Goal: Information Seeking & Learning: Learn about a topic

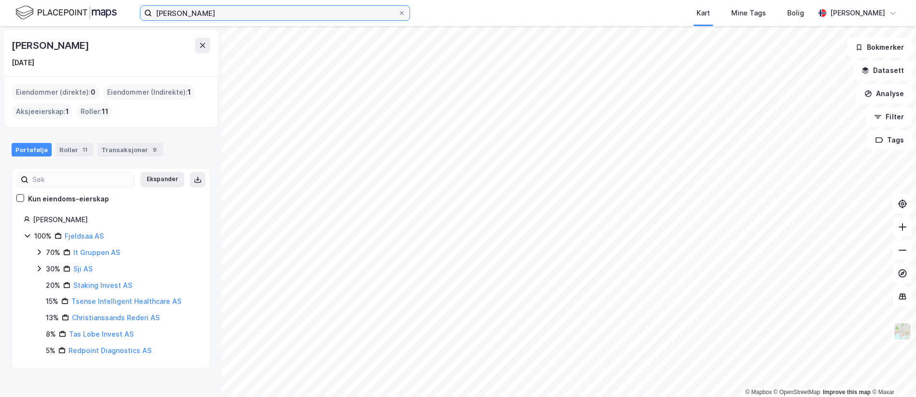
click at [184, 14] on input "[PERSON_NAME]" at bounding box center [275, 13] width 246 height 14
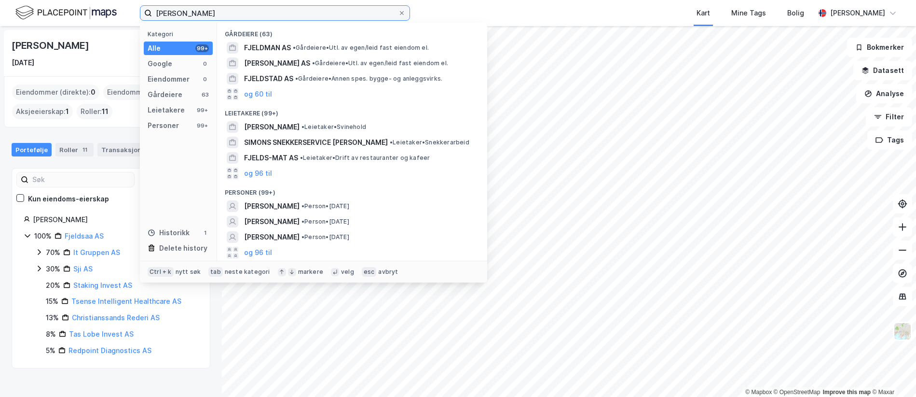
click at [184, 14] on input "[PERSON_NAME]" at bounding box center [275, 13] width 246 height 14
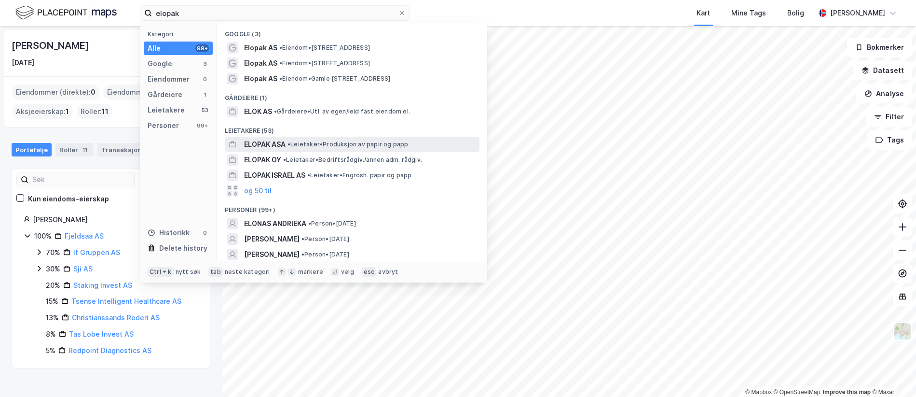
click at [314, 145] on span "• Leietaker • Produksjon av papir og papp" at bounding box center [348, 144] width 121 height 8
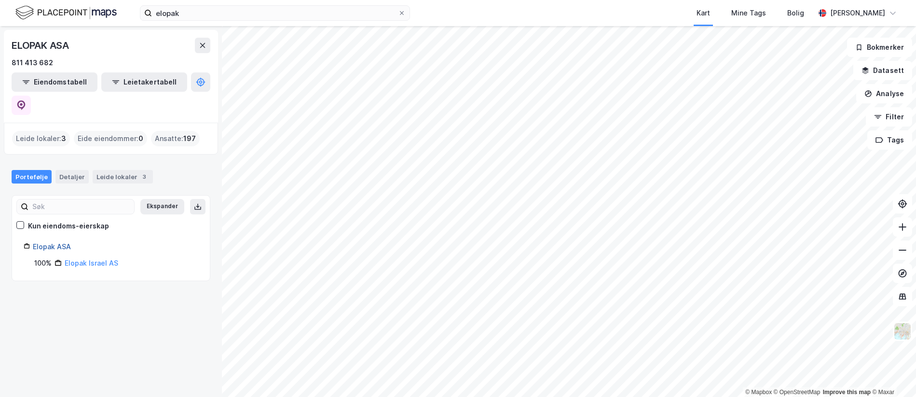
click at [58, 242] on link "Elopak ASA" at bounding box center [52, 246] width 38 height 8
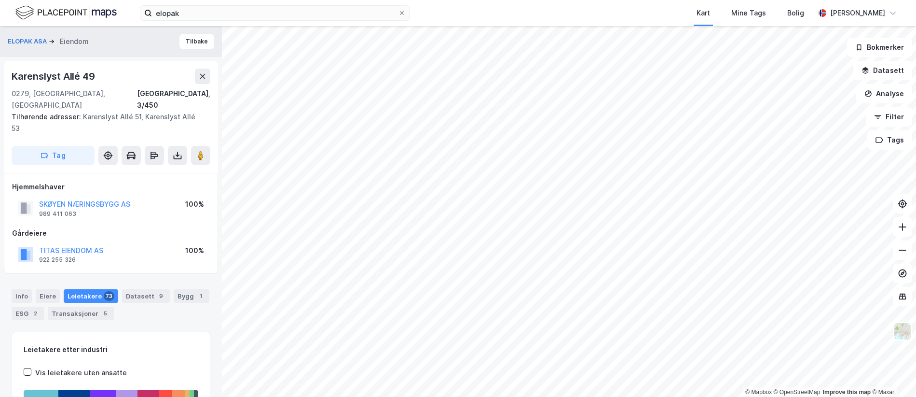
scroll to position [0, 0]
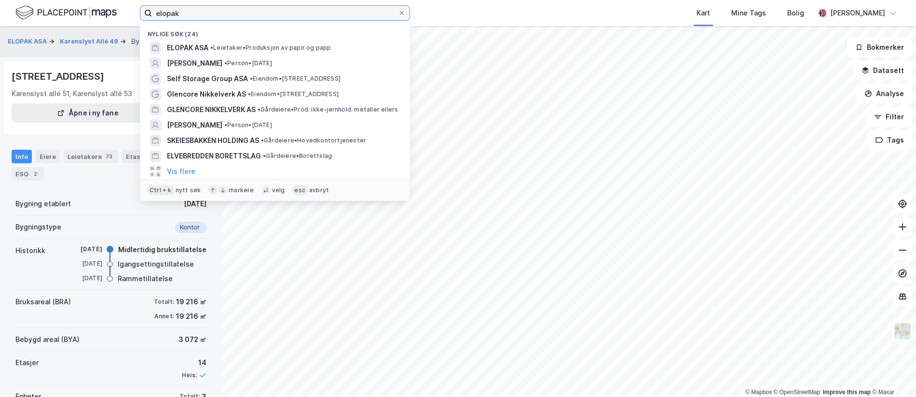
click at [164, 17] on input "elopak" at bounding box center [275, 13] width 246 height 14
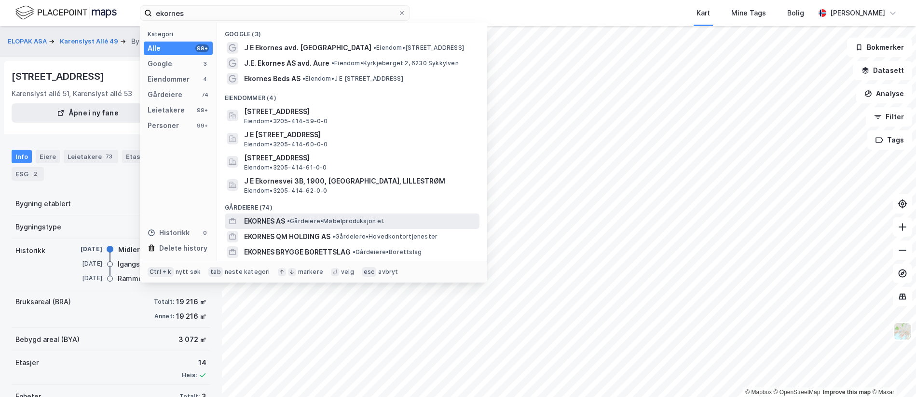
click at [288, 220] on span "•" at bounding box center [288, 220] width 3 height 7
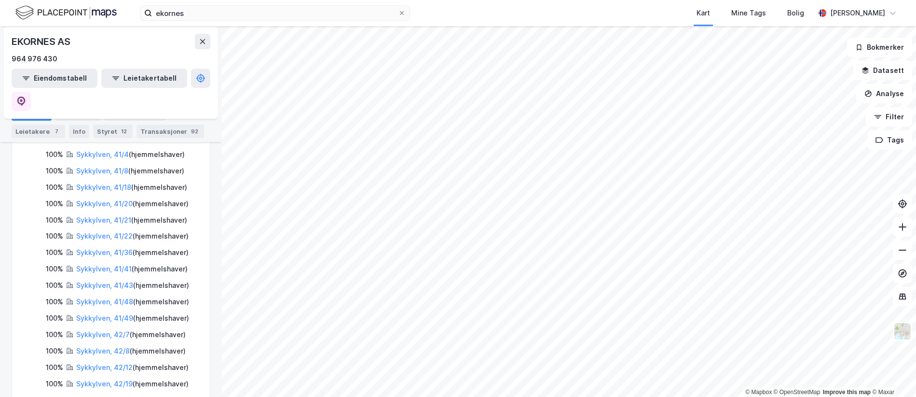
scroll to position [3, 0]
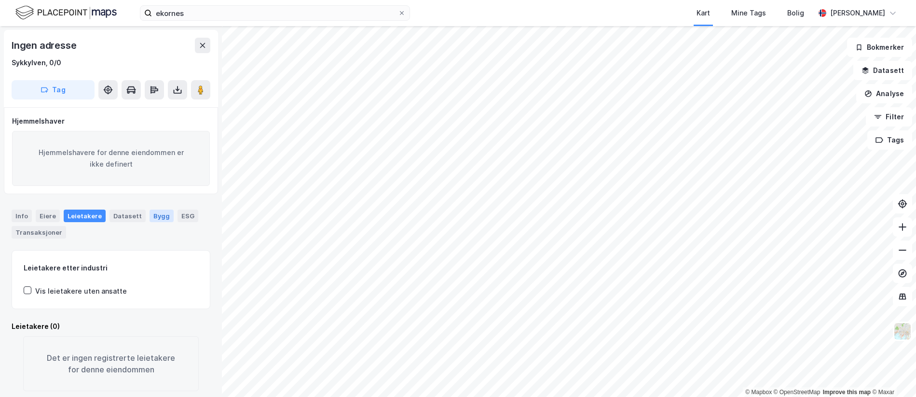
click at [151, 212] on div "Bygg" at bounding box center [162, 215] width 24 height 13
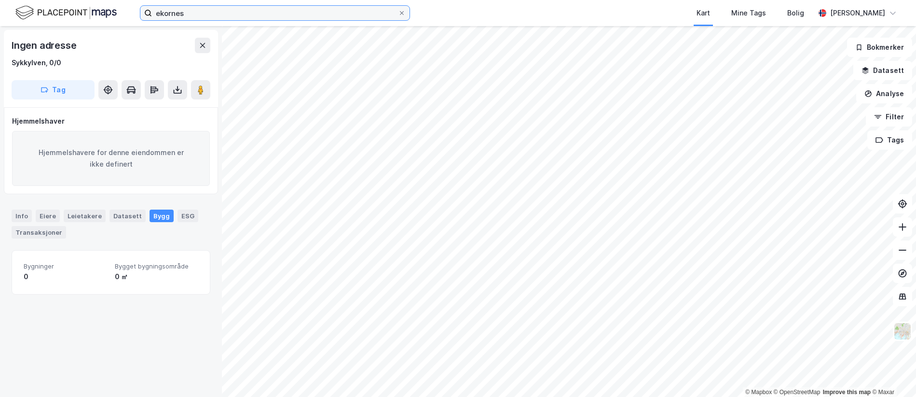
click at [210, 15] on input "ekornes" at bounding box center [275, 13] width 246 height 14
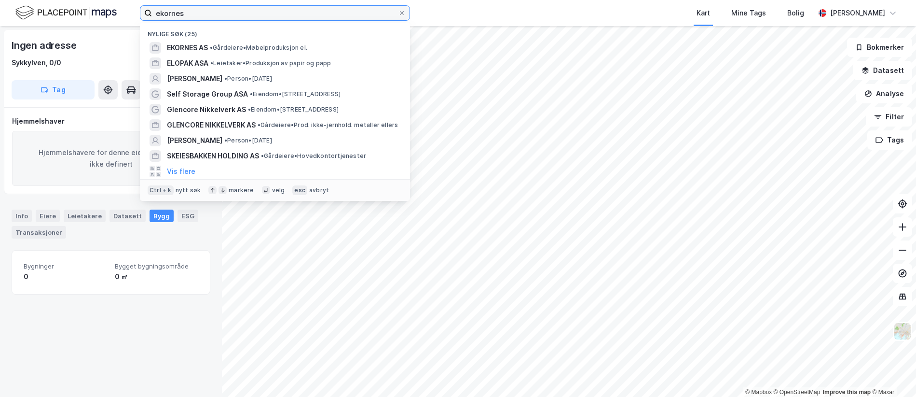
click at [210, 15] on input "ekornes" at bounding box center [275, 13] width 246 height 14
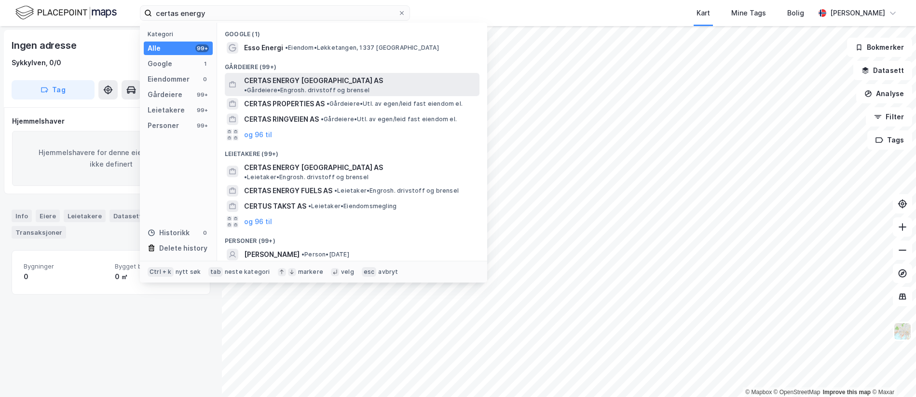
click at [319, 81] on span "CERTAS ENERGY [GEOGRAPHIC_DATA] AS" at bounding box center [313, 81] width 139 height 12
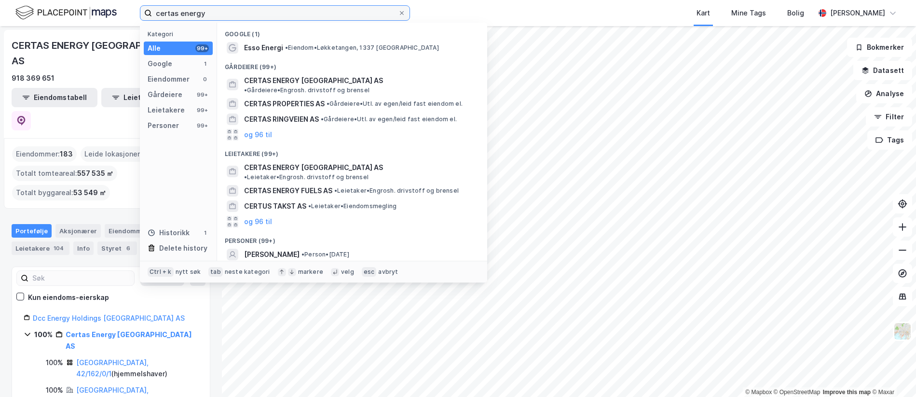
click at [179, 10] on input "certas energy" at bounding box center [275, 13] width 246 height 14
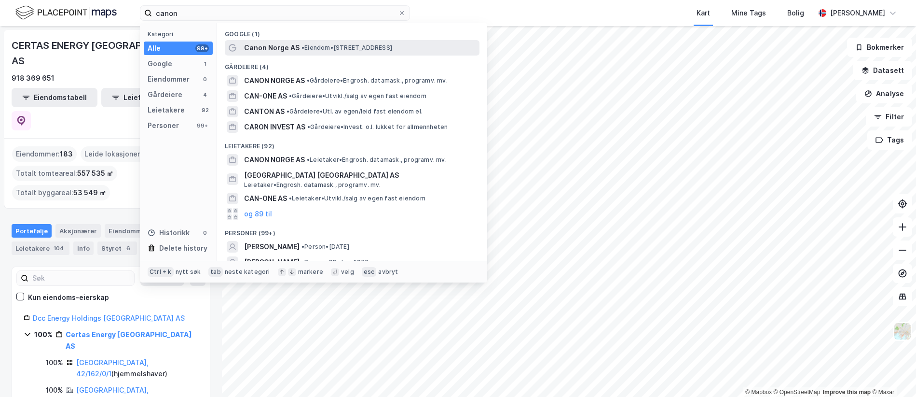
click at [288, 50] on span "Canon Norge AS" at bounding box center [272, 48] width 56 height 12
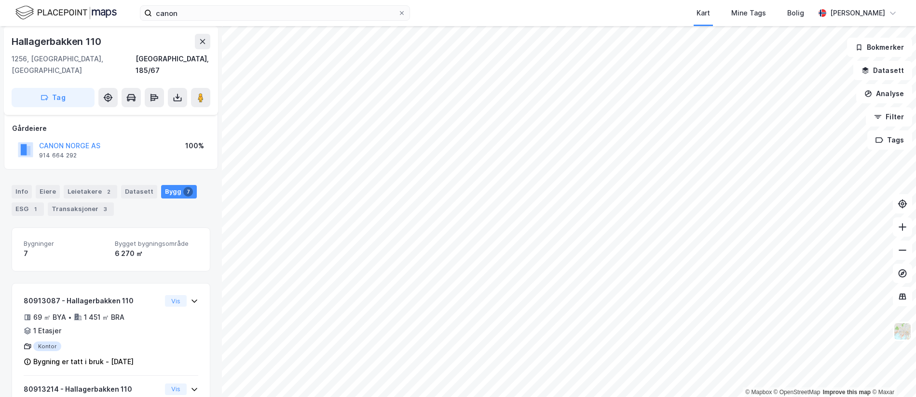
scroll to position [48, 0]
click at [51, 187] on div "Eiere" at bounding box center [48, 194] width 24 height 14
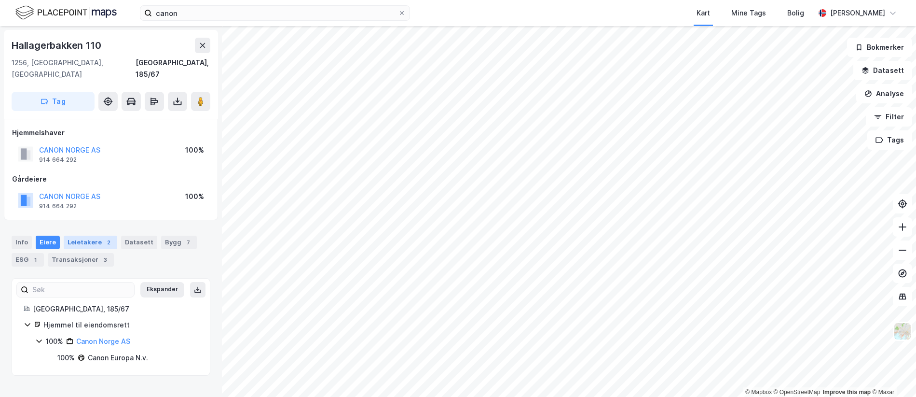
click at [86, 236] on div "Leietakere 2" at bounding box center [91, 243] width 54 height 14
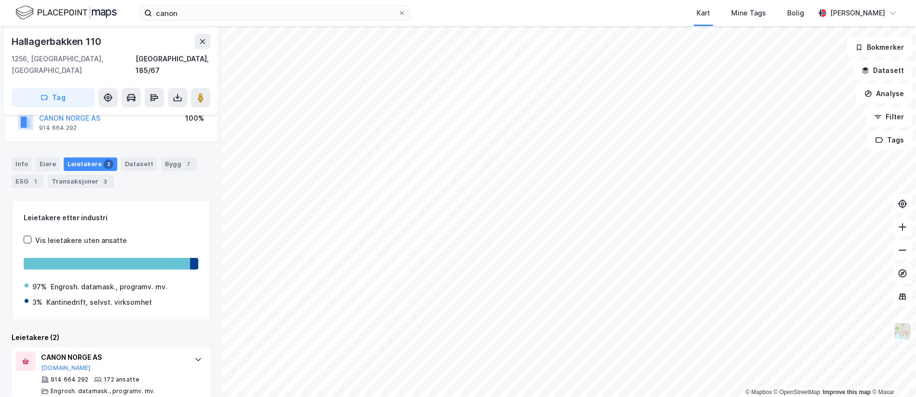
scroll to position [48, 0]
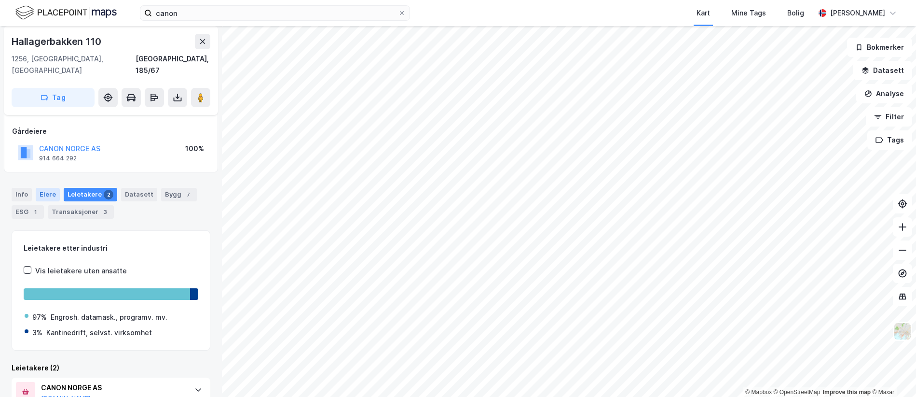
click at [46, 188] on div "Eiere" at bounding box center [48, 195] width 24 height 14
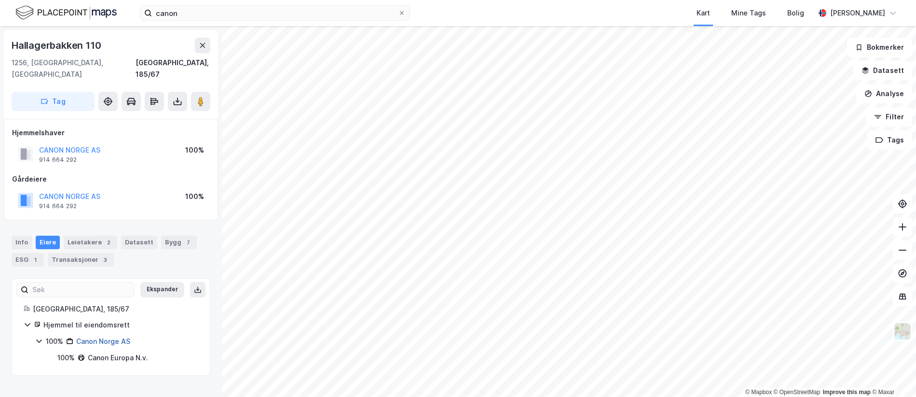
click at [110, 337] on link "Canon Norge AS" at bounding box center [103, 341] width 54 height 8
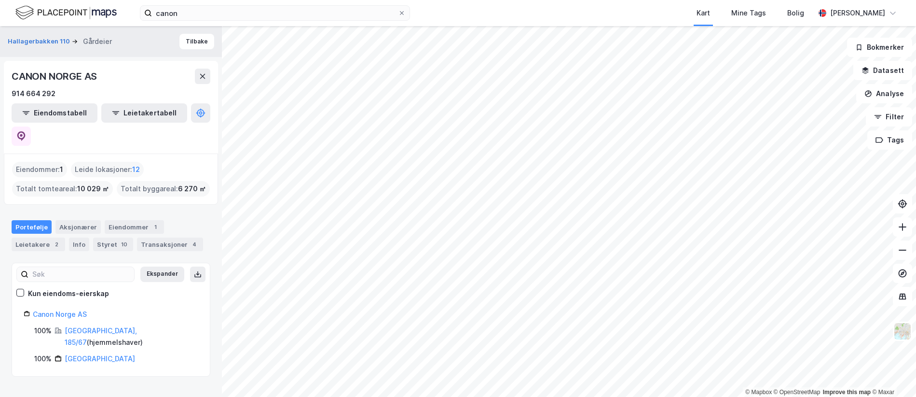
click at [186, 208] on div "Portefølje Aksjonærer Eiendommer 1 Leietakere 2 Info Styret 10 Transaksjoner 4" at bounding box center [111, 231] width 222 height 46
click at [127, 220] on div "Eiendommer 1" at bounding box center [134, 227] width 59 height 14
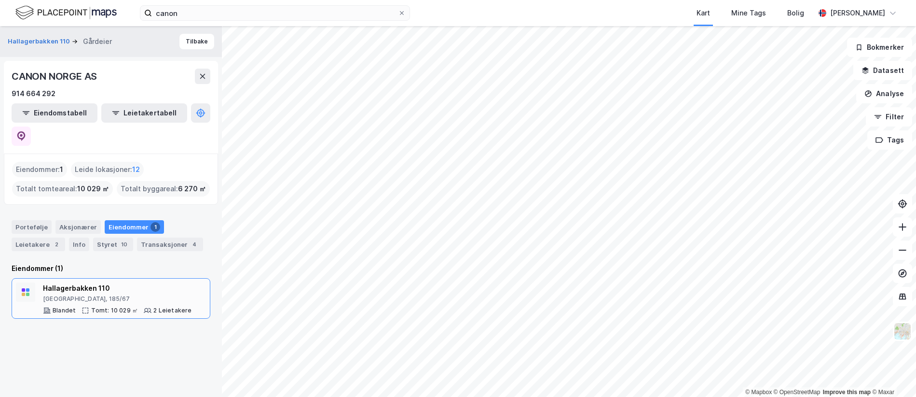
click at [73, 282] on div "Hallagerbakken 110" at bounding box center [117, 288] width 149 height 12
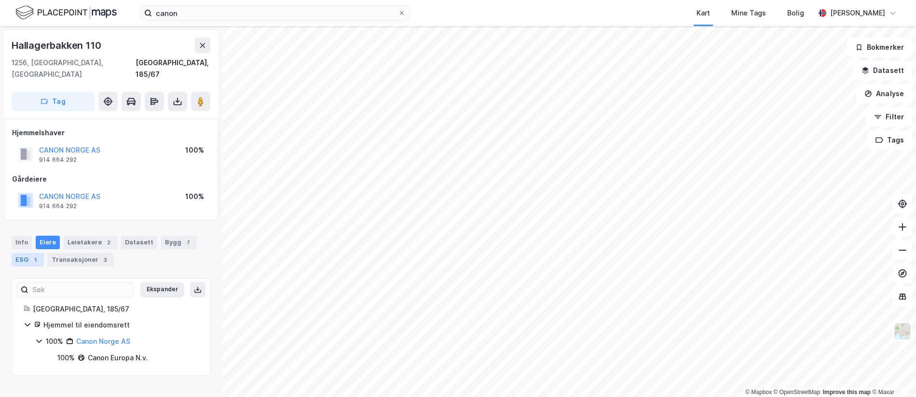
click at [31, 255] on div "1" at bounding box center [35, 260] width 10 height 10
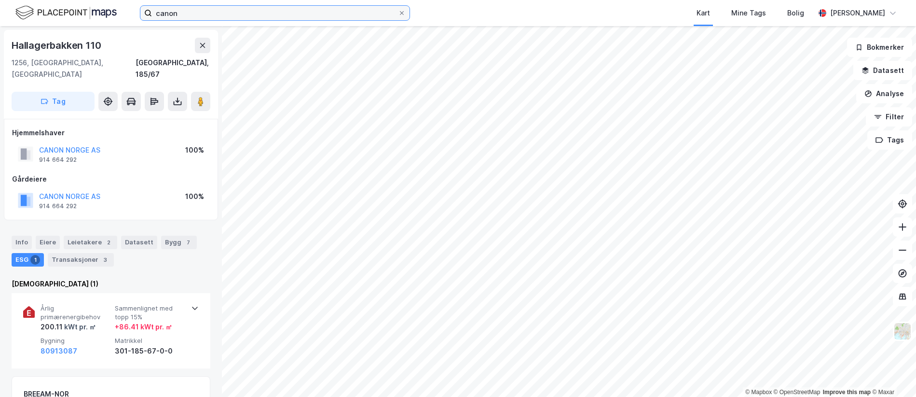
click at [277, 10] on input "canon" at bounding box center [275, 13] width 246 height 14
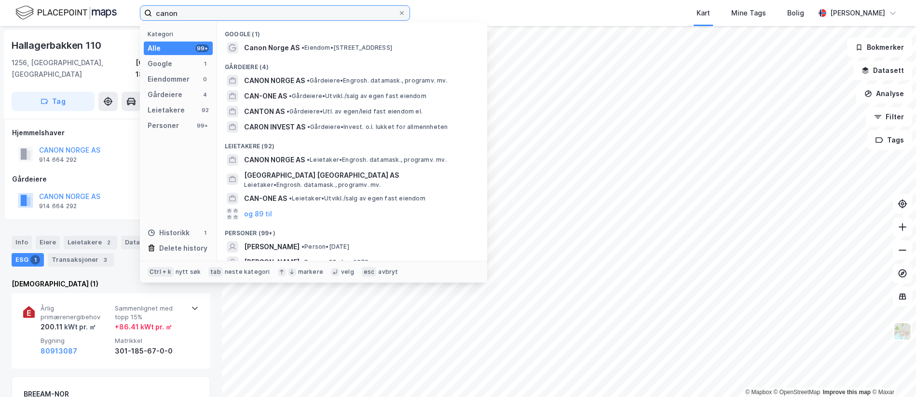
click at [277, 10] on input "canon" at bounding box center [275, 13] width 246 height 14
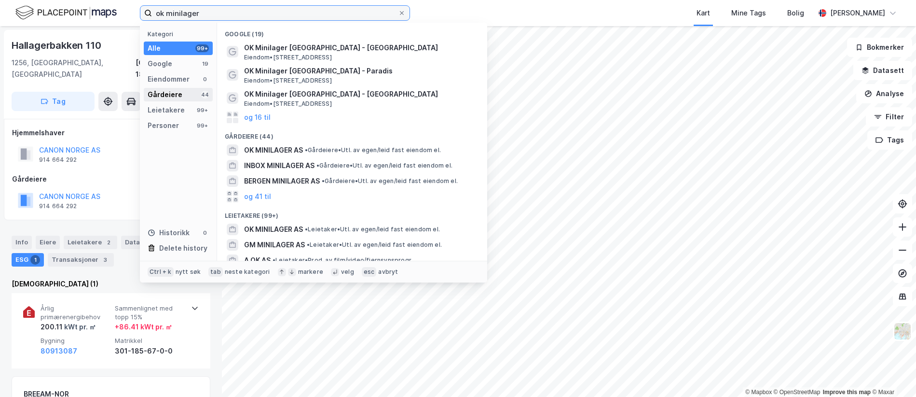
type input "ok minilager"
click at [182, 94] on div "Gårdeiere 44" at bounding box center [178, 95] width 69 height 14
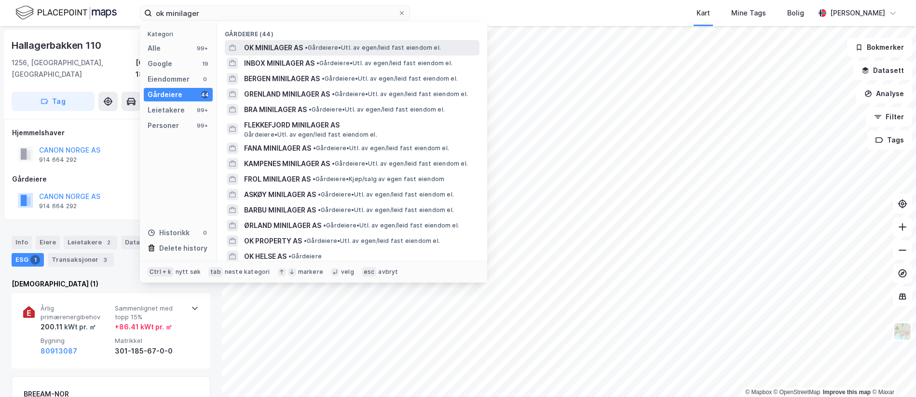
click at [291, 51] on span "OK MINILAGER AS" at bounding box center [273, 48] width 59 height 12
